Goal: Task Accomplishment & Management: Complete application form

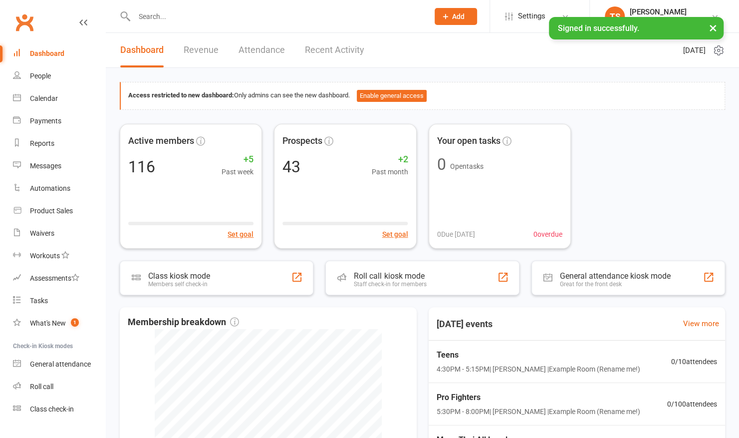
click at [166, 16] on input "text" at bounding box center [276, 16] width 290 height 14
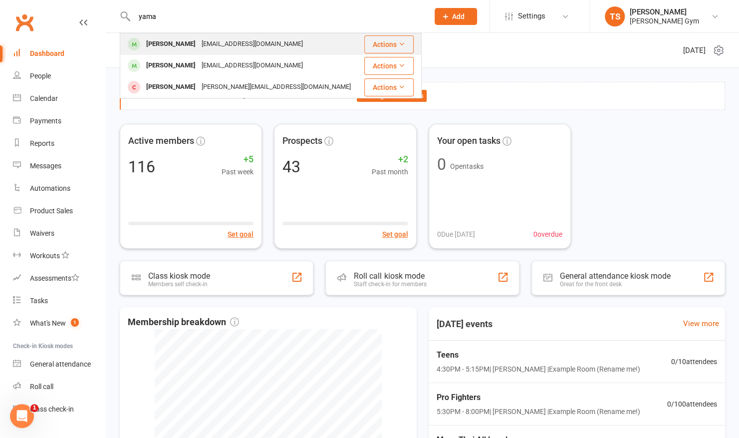
type input "yama"
click at [160, 51] on div "[PERSON_NAME]" at bounding box center [170, 44] width 55 height 14
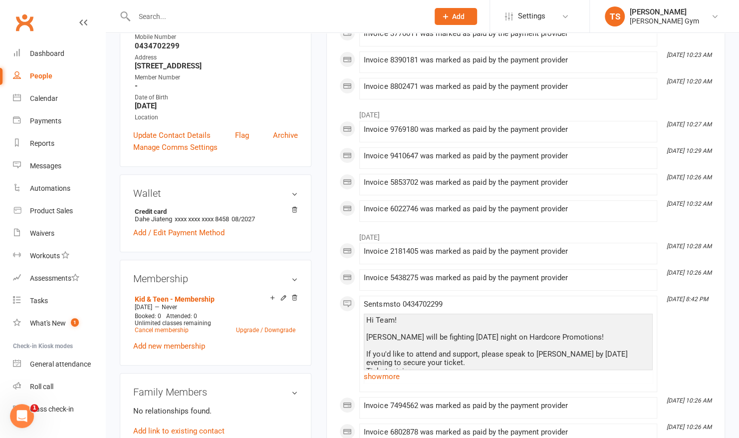
scroll to position [185, 0]
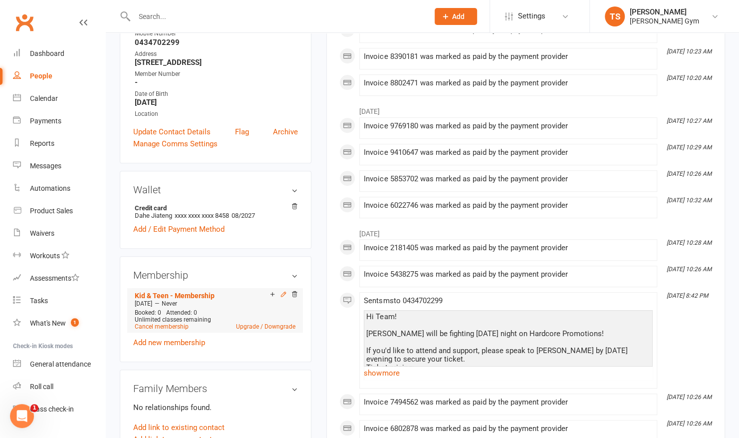
click at [281, 297] on icon at bounding box center [283, 293] width 7 height 7
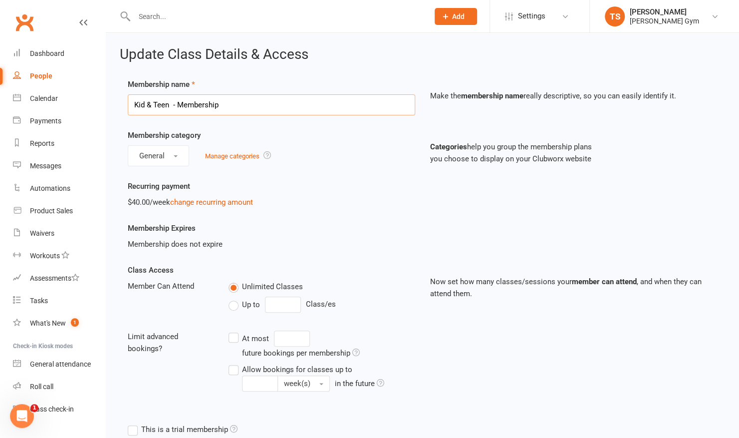
click at [216, 107] on input "Kid & Teen - Membership" at bounding box center [271, 104] width 287 height 21
click at [206, 204] on link "change recurring amount" at bounding box center [211, 202] width 83 height 9
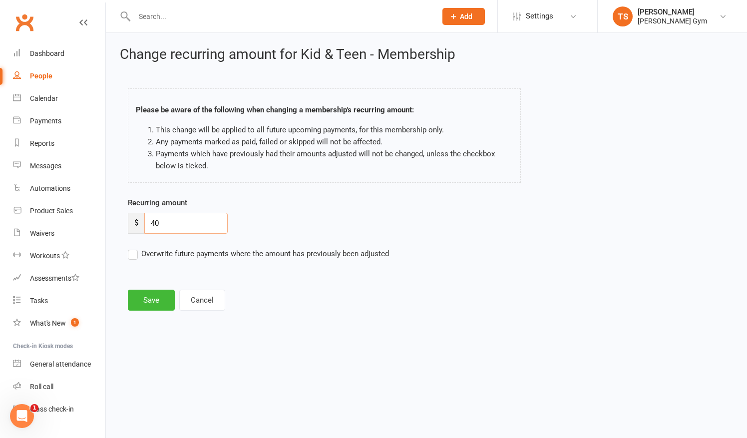
drag, startPoint x: 184, startPoint y: 228, endPoint x: 150, endPoint y: 222, distance: 34.6
click at [150, 222] on input "40" at bounding box center [185, 223] width 83 height 21
type input "55"
click at [198, 298] on button "Cancel" at bounding box center [202, 299] width 46 height 21
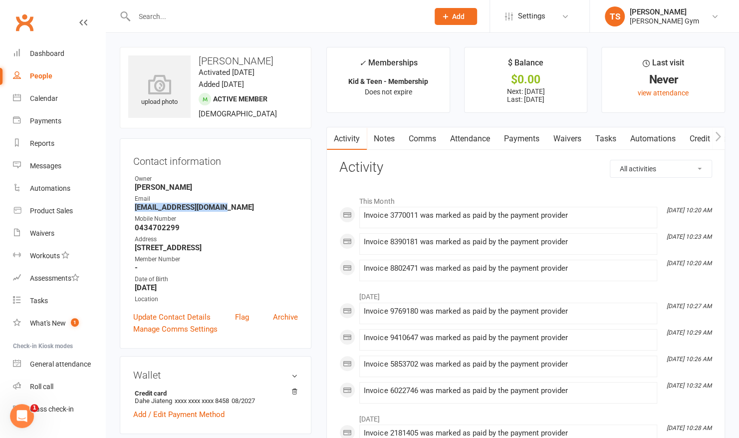
drag, startPoint x: 134, startPoint y: 206, endPoint x: 225, endPoint y: 208, distance: 91.4
click at [225, 208] on li "Email [EMAIL_ADDRESS][DOMAIN_NAME]" at bounding box center [215, 202] width 165 height 17
copy strong "[EMAIL_ADDRESS][DOMAIN_NAME]"
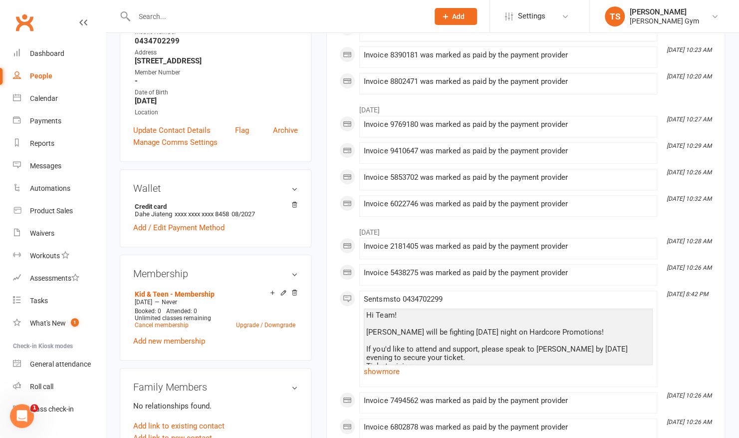
scroll to position [187, 0]
click at [284, 294] on icon at bounding box center [283, 292] width 4 height 4
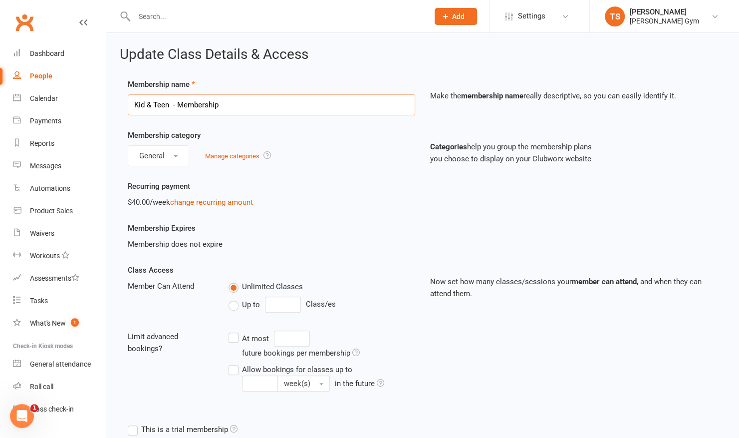
click at [241, 103] on input "Kid & Teen - Membership" at bounding box center [271, 104] width 287 height 21
click at [192, 202] on link "change recurring amount" at bounding box center [211, 202] width 83 height 9
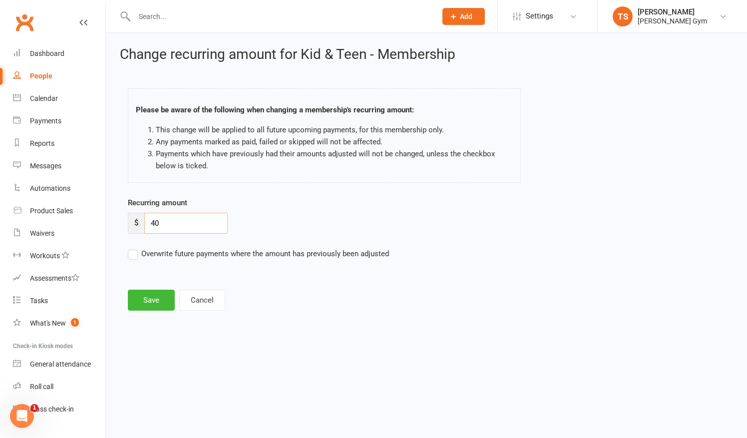
click at [175, 222] on input "40" at bounding box center [185, 223] width 83 height 21
type input "4"
type input "55"
click at [147, 302] on button "Save" at bounding box center [151, 299] width 47 height 21
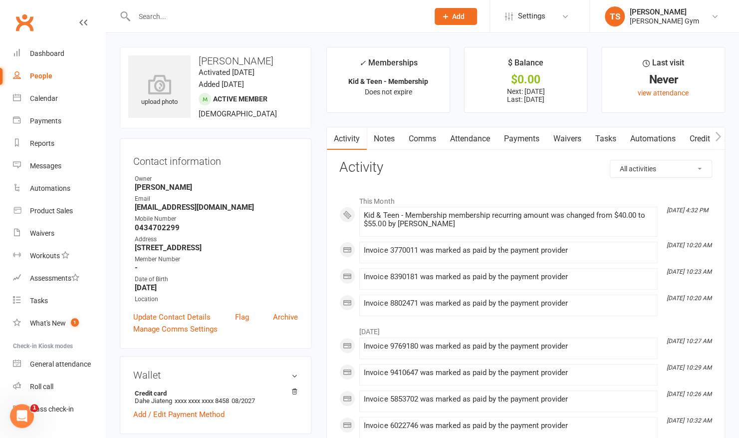
click at [460, 16] on span "Add" at bounding box center [458, 16] width 12 height 8
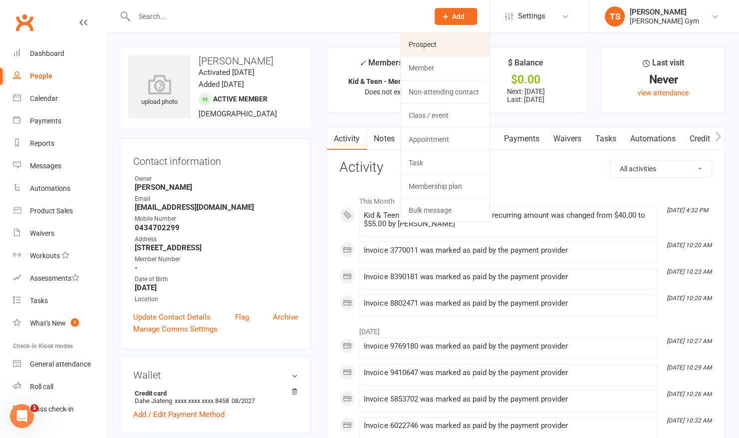
click at [436, 48] on link "Prospect" at bounding box center [445, 44] width 89 height 23
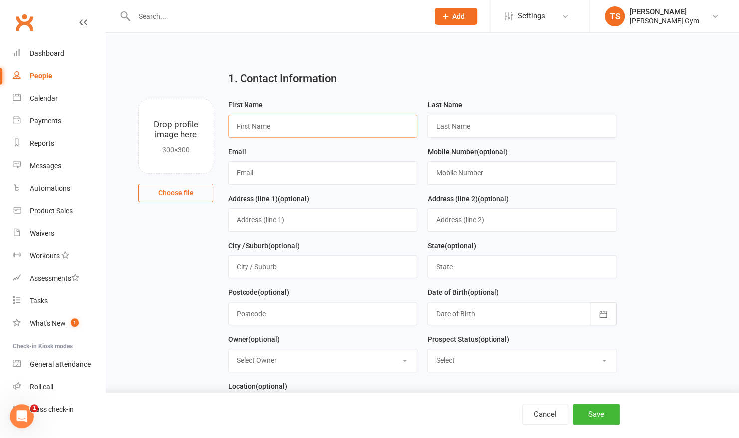
click at [301, 123] on input "text" at bounding box center [322, 126] width 189 height 23
type input "[PERSON_NAME]"
click at [455, 123] on input "text" at bounding box center [521, 126] width 189 height 23
type input "Kleynjans"
click at [345, 84] on h2 "1. Contact Information" at bounding box center [422, 79] width 389 height 12
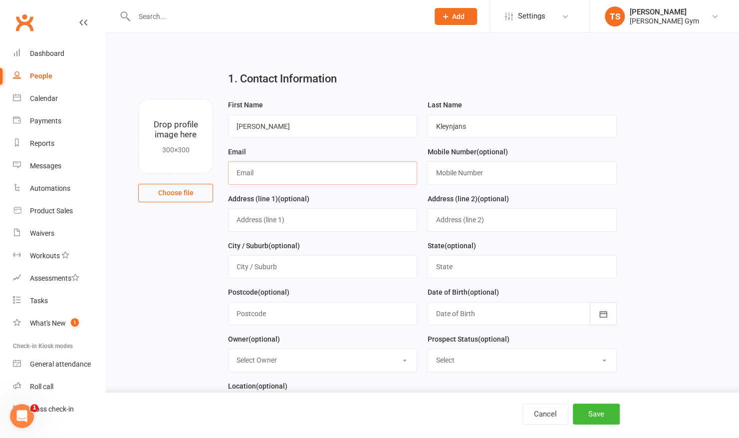
click at [287, 161] on input "text" at bounding box center [322, 172] width 189 height 23
type input "[PERSON_NAME][EMAIL_ADDRESS][DOMAIN_NAME]"
click at [460, 165] on input "text" at bounding box center [521, 172] width 189 height 23
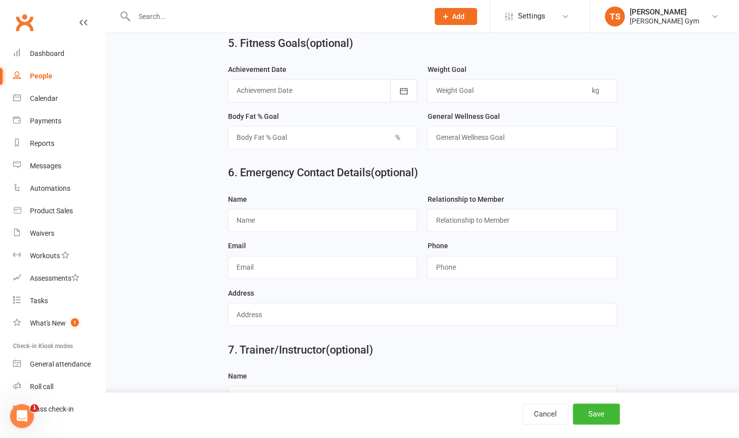
scroll to position [858, 0]
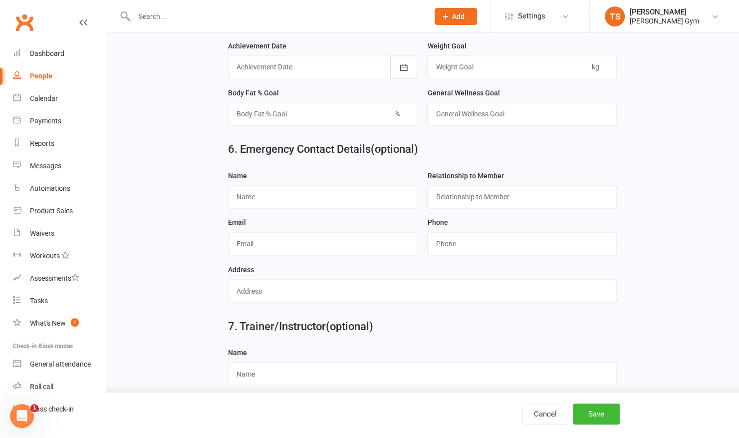
type input "0419864873"
click at [312, 192] on input "text" at bounding box center [322, 196] width 189 height 23
type input "[PERSON_NAME]"
click at [496, 191] on input "text" at bounding box center [521, 196] width 189 height 23
type input "Mother"
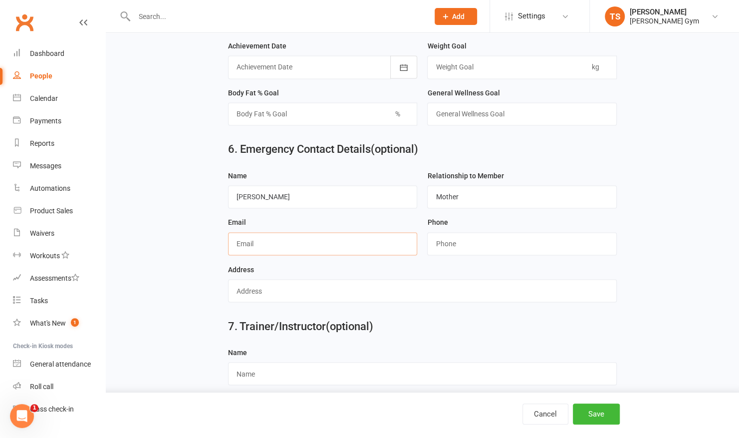
click at [289, 234] on input "text" at bounding box center [322, 243] width 189 height 23
type input "[PERSON_NAME][EMAIL_ADDRESS][DOMAIN_NAME]"
click at [449, 237] on input "string" at bounding box center [521, 243] width 189 height 23
type input "0419864873"
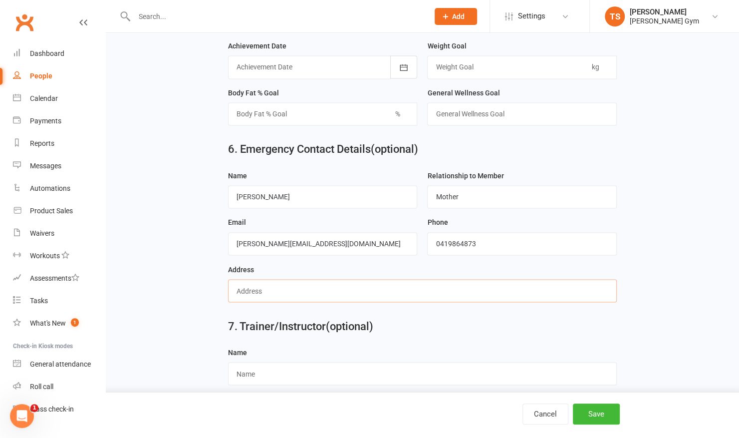
click at [400, 279] on input "text" at bounding box center [422, 290] width 389 height 23
type input "tba"
click at [587, 415] on button "Save" at bounding box center [596, 413] width 47 height 21
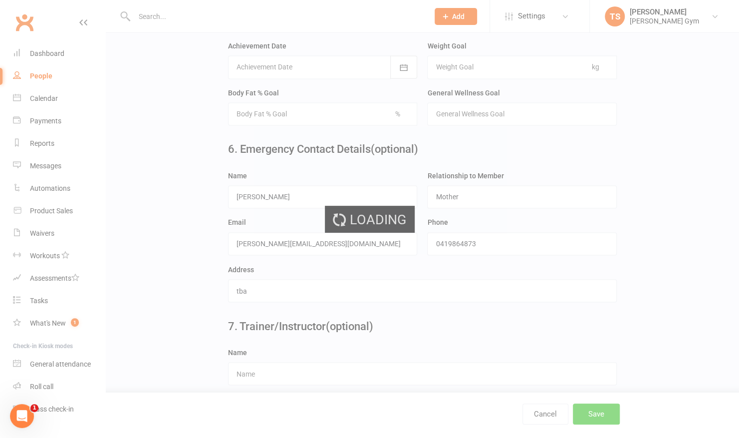
scroll to position [0, 0]
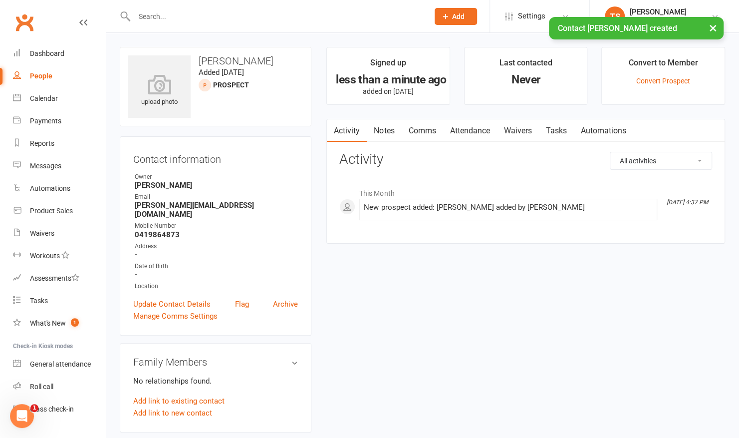
click at [512, 134] on link "Waivers" at bounding box center [518, 130] width 42 height 23
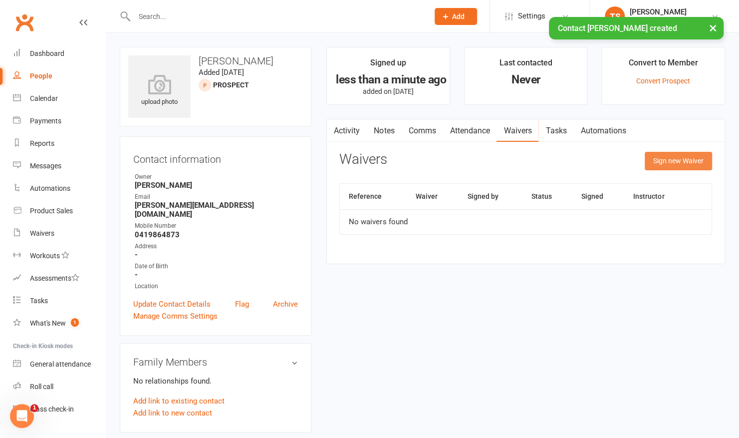
click at [651, 160] on button "Sign new Waiver" at bounding box center [678, 161] width 67 height 18
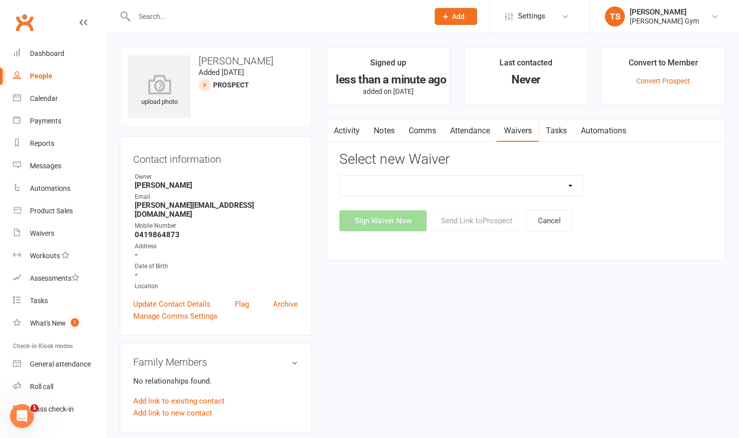
click at [565, 183] on select "3 Per Week, Unlimited, Personal Training and Single Class Waiver Prospects - Si…" at bounding box center [461, 186] width 243 height 20
select select "10731"
click at [340, 176] on select "3 Per Week, Unlimited, Personal Training and Single Class Waiver Prospects - Si…" at bounding box center [461, 186] width 243 height 20
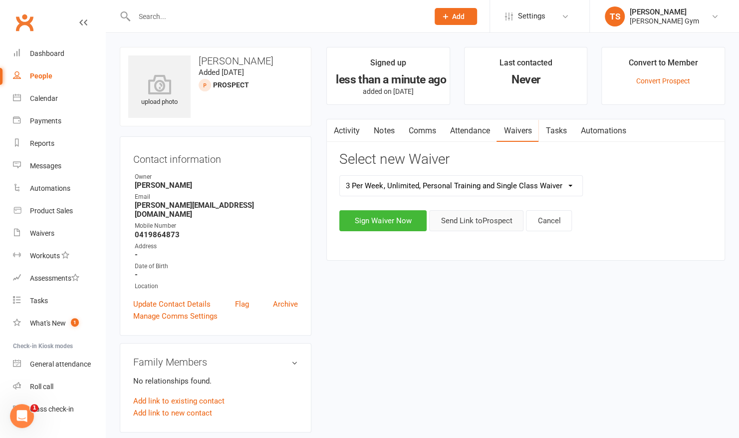
click at [506, 218] on button "Send Link to [GEOGRAPHIC_DATA]" at bounding box center [476, 220] width 94 height 21
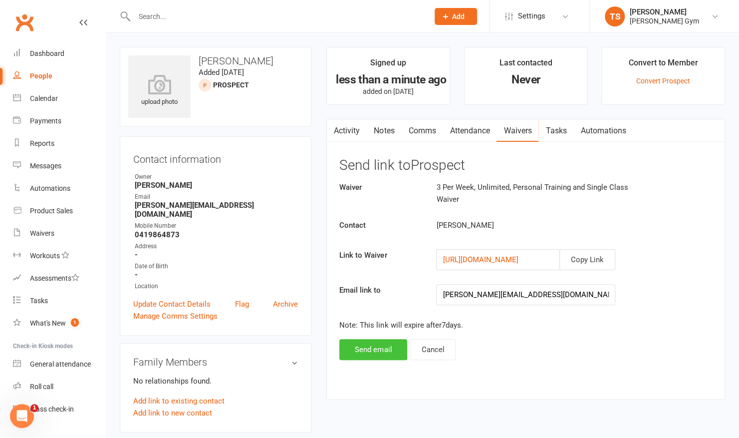
click at [383, 350] on button "Send email" at bounding box center [373, 349] width 68 height 21
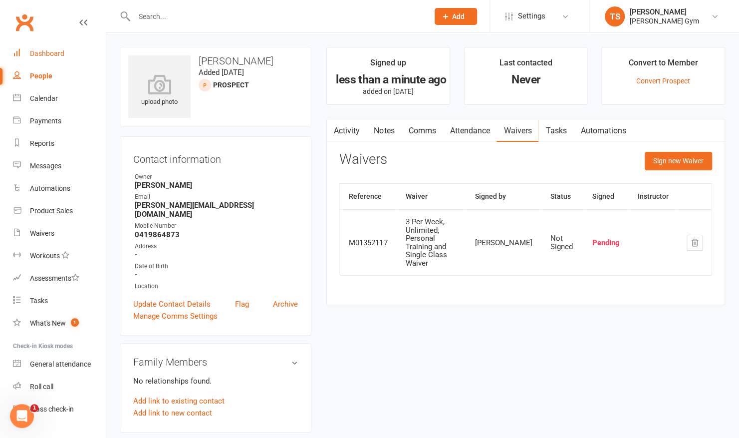
click at [45, 52] on div "Dashboard" at bounding box center [47, 53] width 34 height 8
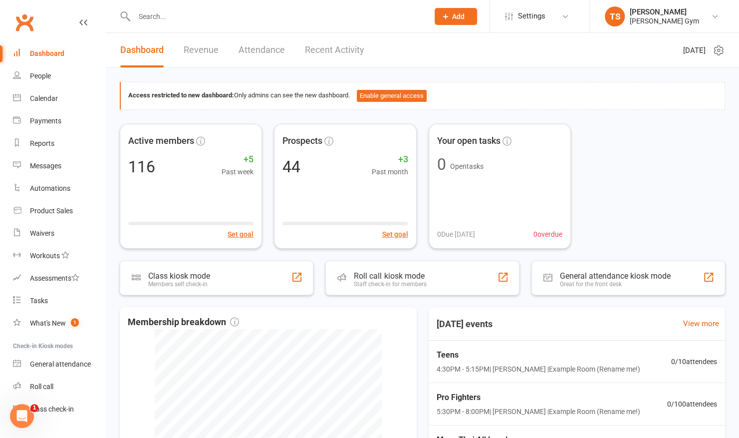
click at [319, 50] on link "Recent Activity" at bounding box center [334, 50] width 59 height 34
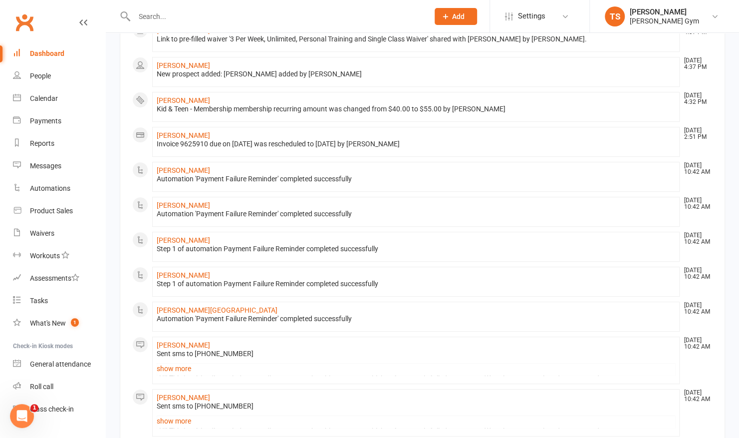
scroll to position [192, 0]
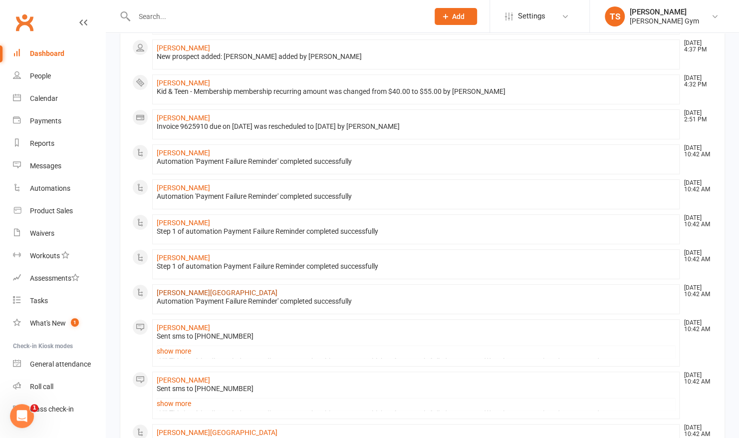
click at [192, 290] on link "[PERSON_NAME][GEOGRAPHIC_DATA]" at bounding box center [217, 292] width 121 height 8
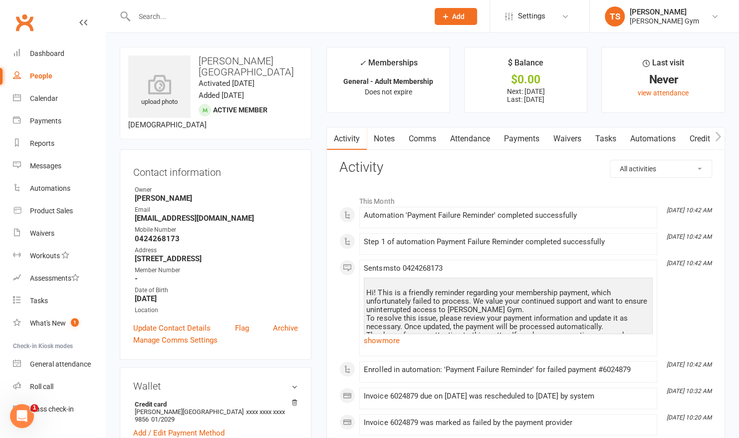
click at [521, 136] on link "Payments" at bounding box center [521, 138] width 49 height 23
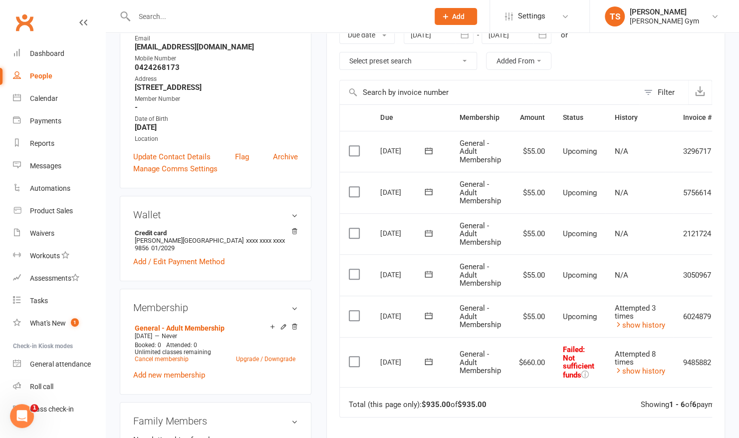
scroll to position [172, 0]
click at [427, 360] on icon at bounding box center [429, 360] width 10 height 10
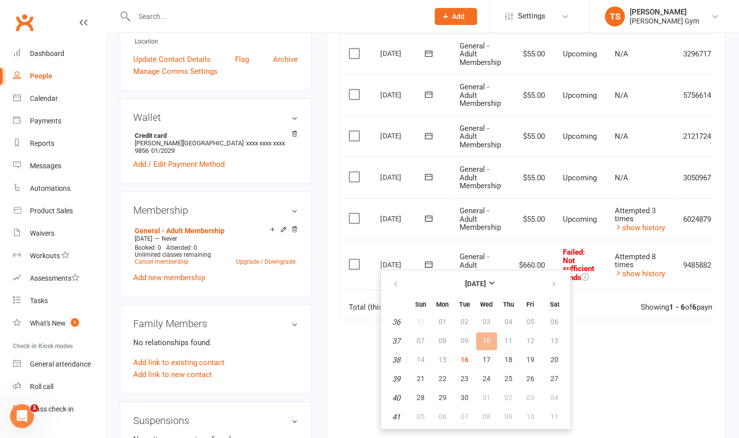
scroll to position [273, 0]
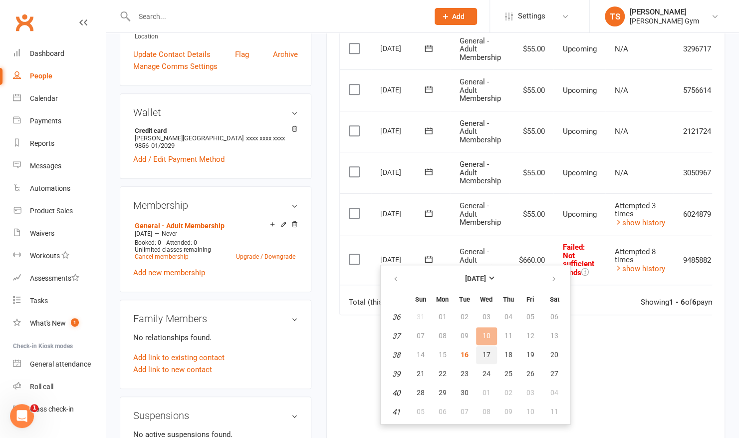
click at [486, 356] on span "17" at bounding box center [487, 354] width 8 height 8
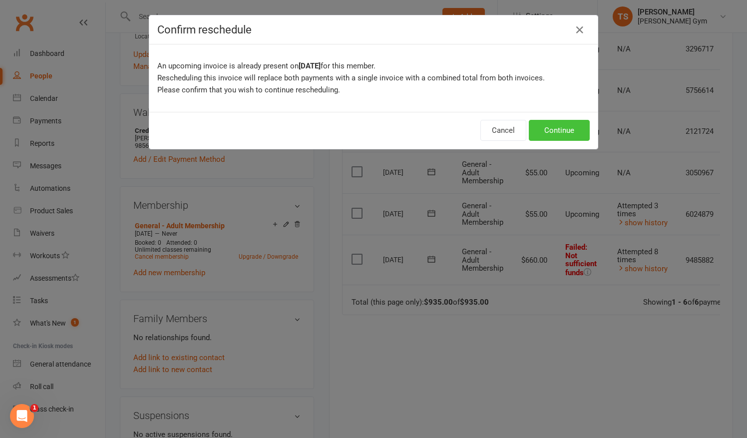
click at [554, 127] on button "Continue" at bounding box center [559, 130] width 61 height 21
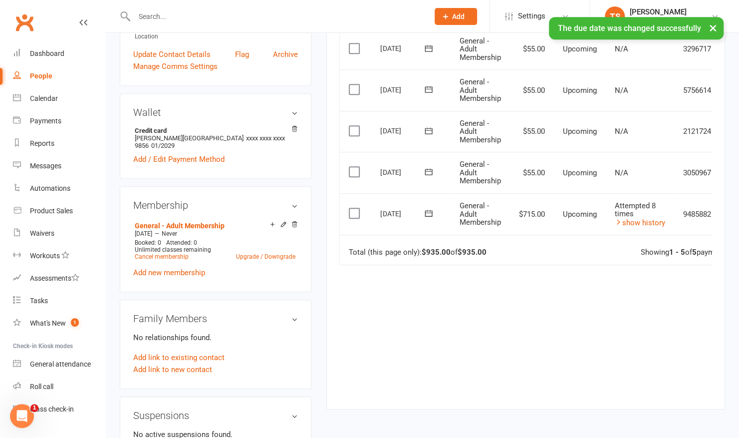
click at [426, 212] on icon at bounding box center [429, 213] width 10 height 10
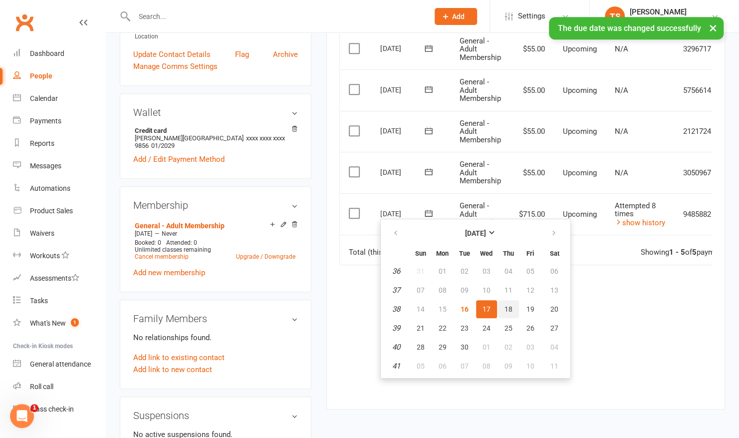
click at [505, 306] on span "18" at bounding box center [509, 309] width 8 height 8
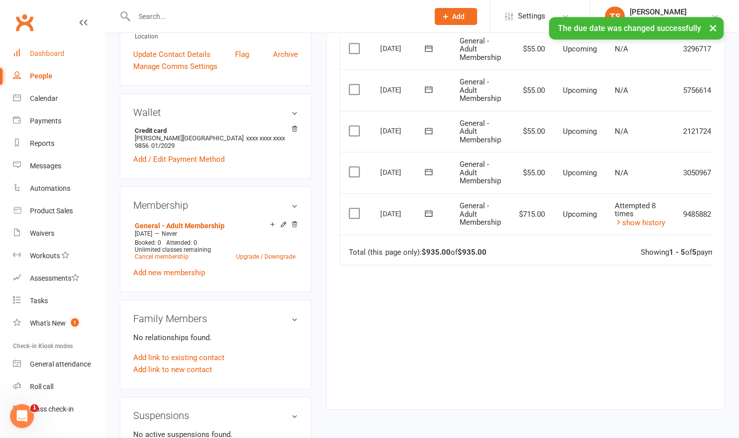
click at [46, 55] on div "Dashboard" at bounding box center [47, 53] width 34 height 8
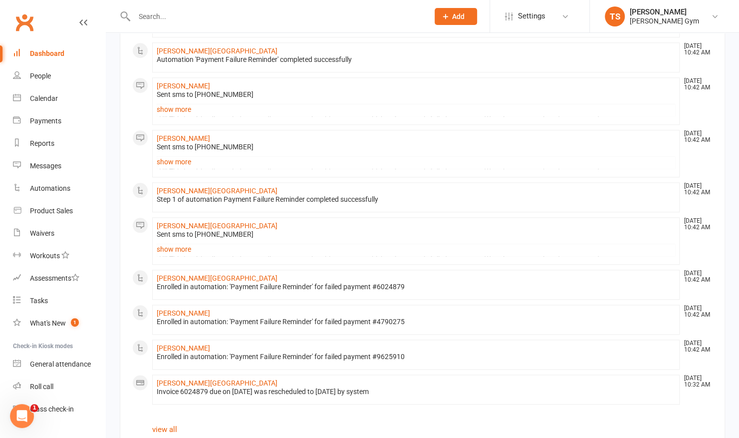
scroll to position [517, 0]
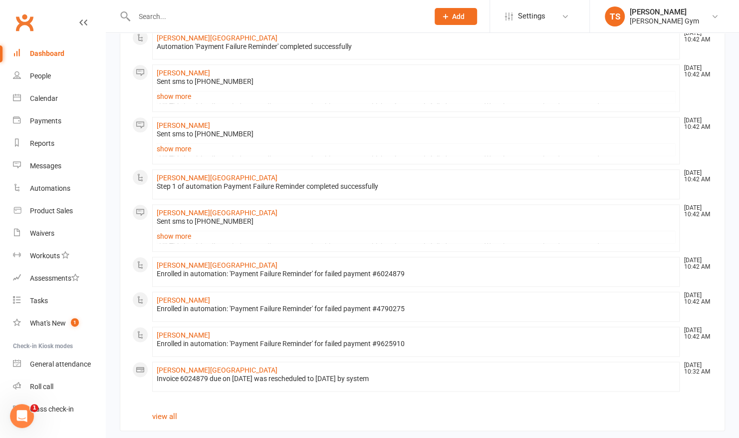
click at [50, 52] on div "Dashboard" at bounding box center [47, 53] width 34 height 8
click at [61, 52] on div "Dashboard" at bounding box center [47, 53] width 34 height 8
